Goal: Register for event/course

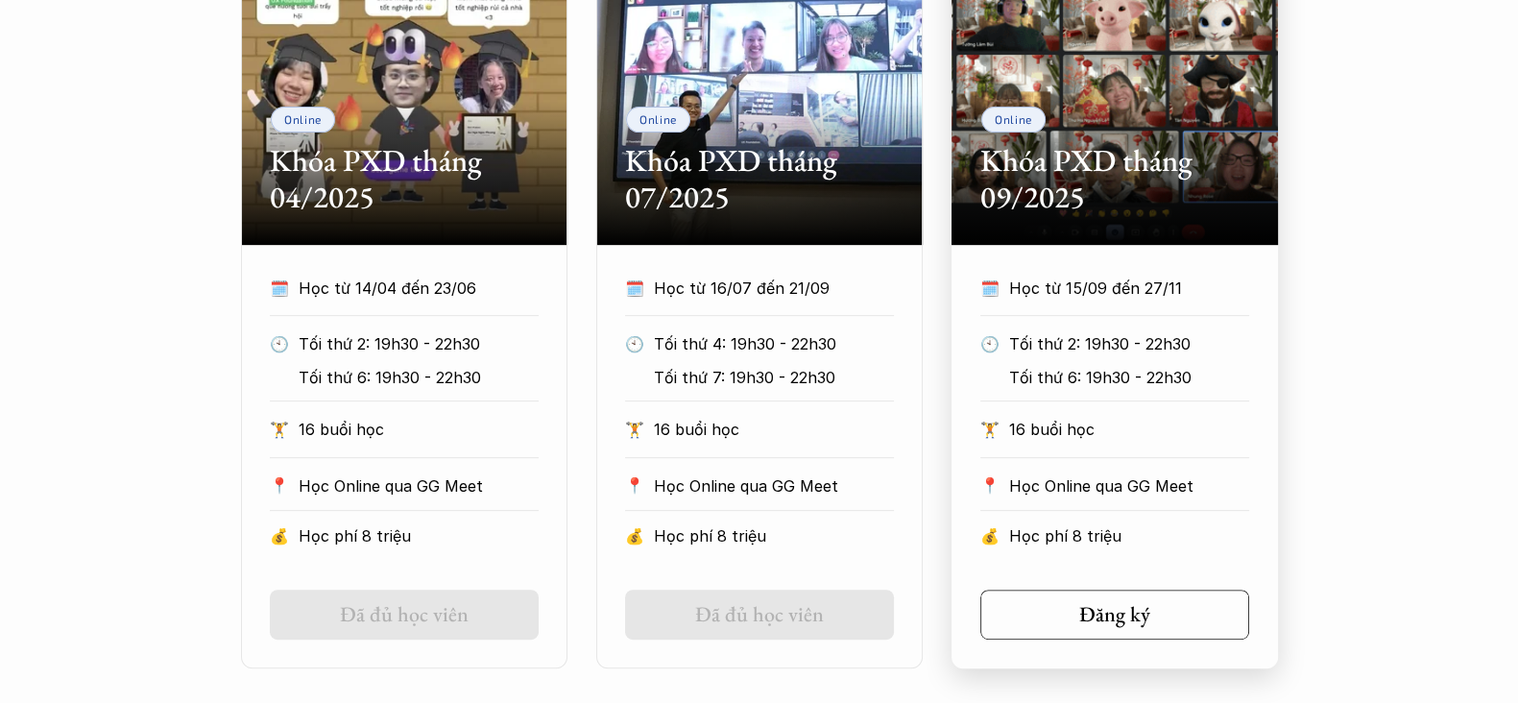
scroll to position [1001, 0]
click at [1168, 612] on link "Đăng ký" at bounding box center [1114, 614] width 269 height 50
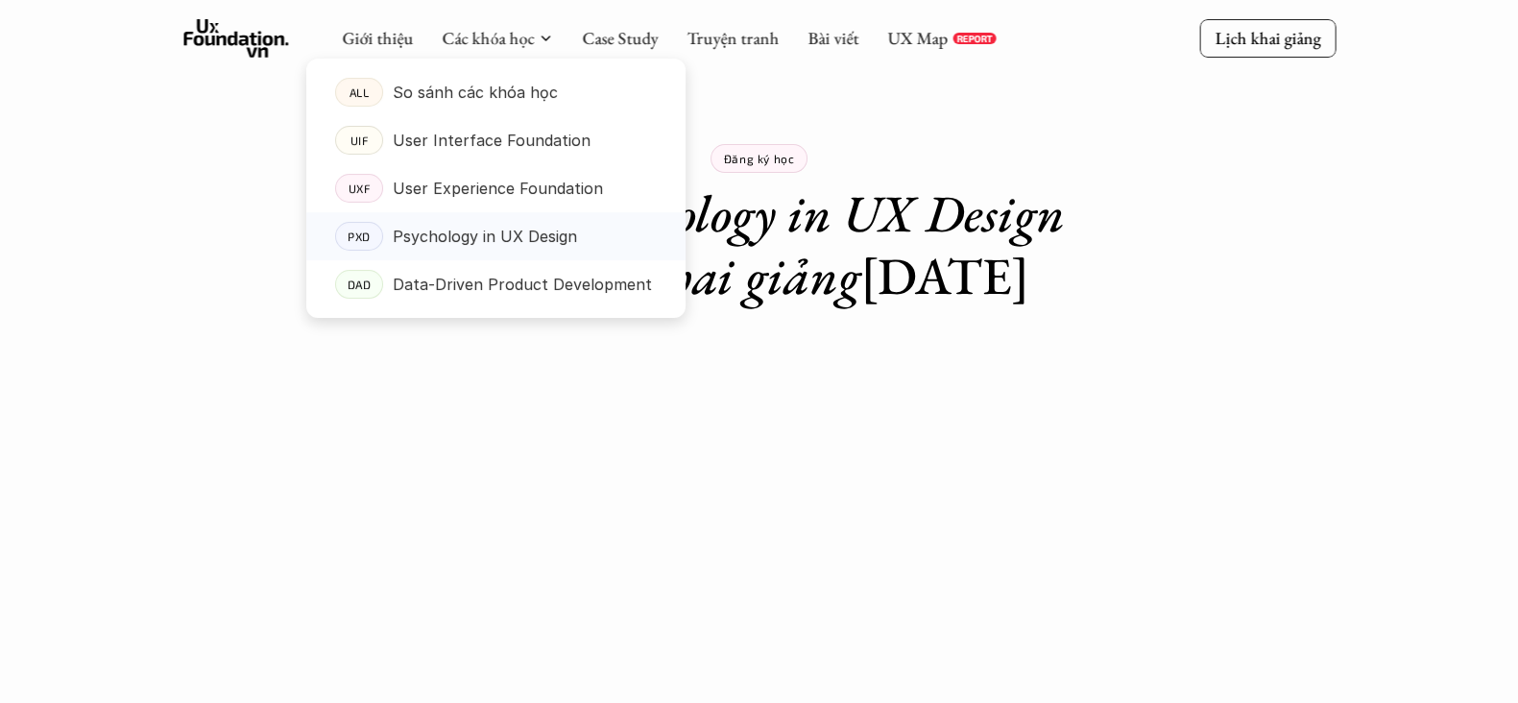
click at [462, 228] on p "Psychology in UX Design" at bounding box center [485, 236] width 184 height 29
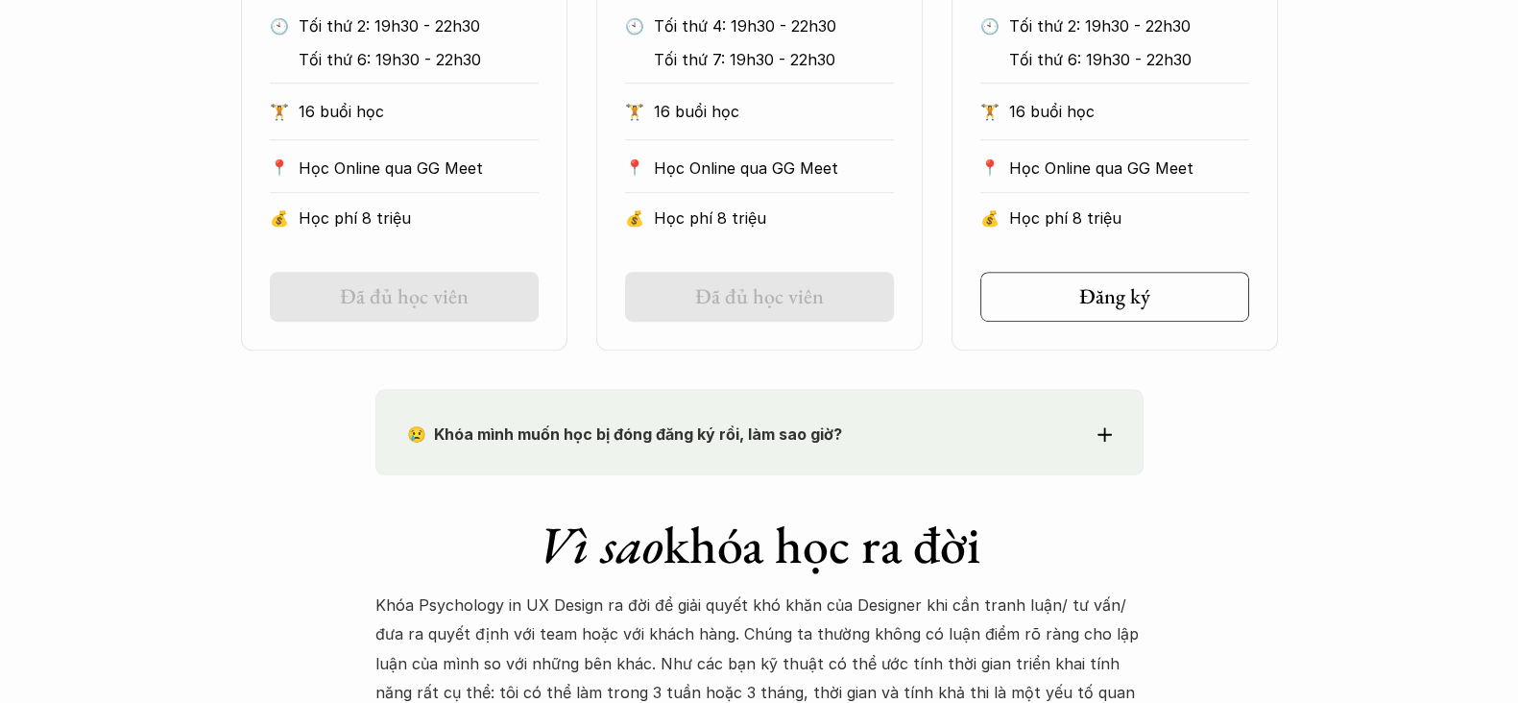
scroll to position [1320, 0]
click at [1141, 285] on h5 "Đăng ký" at bounding box center [1107, 295] width 71 height 25
